Goal: Transaction & Acquisition: Book appointment/travel/reservation

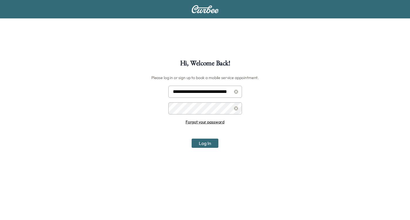
click at [203, 93] on input "**********" at bounding box center [205, 92] width 74 height 12
type input "**********"
click at [212, 143] on button "Log In" at bounding box center [205, 143] width 27 height 9
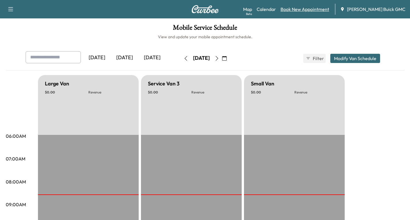
click at [325, 7] on link "Book New Appointment" at bounding box center [305, 9] width 49 height 7
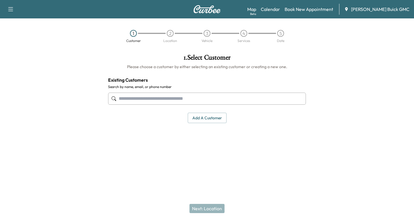
click at [119, 98] on input "text" at bounding box center [207, 99] width 198 height 12
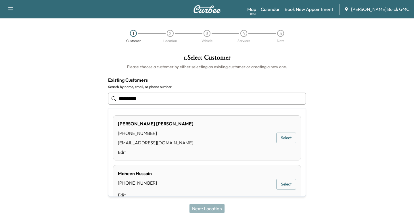
click at [277, 137] on button "Select" at bounding box center [287, 138] width 20 height 11
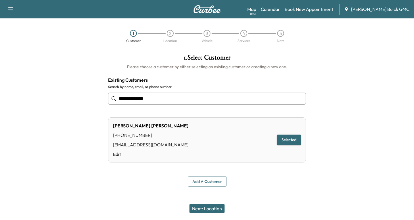
type input "**********"
click at [213, 208] on button "Next: Location" at bounding box center [207, 208] width 35 height 9
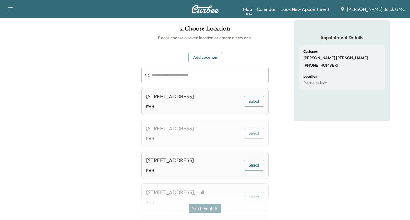
scroll to position [29, 0]
click at [199, 56] on button "Add Location" at bounding box center [204, 57] width 33 height 11
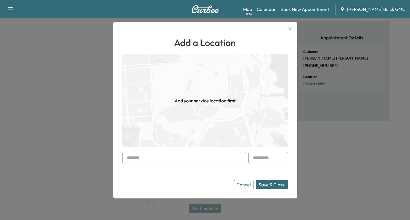
click at [129, 157] on div at bounding box center [128, 158] width 7 height 7
click at [123, 157] on div "Add a Location Add your service location first Cancel Save & Close" at bounding box center [205, 110] width 184 height 177
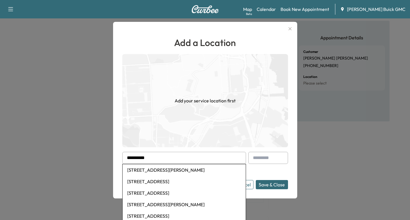
click at [182, 171] on li "[STREET_ADDRESS][PERSON_NAME]" at bounding box center [184, 170] width 123 height 12
type input "**********"
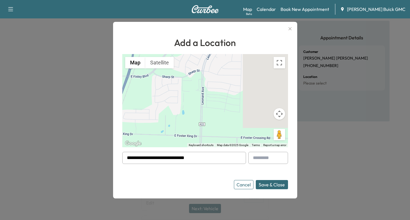
click at [283, 184] on button "Save & Close" at bounding box center [272, 184] width 32 height 9
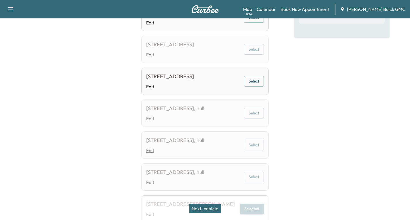
scroll to position [174, 0]
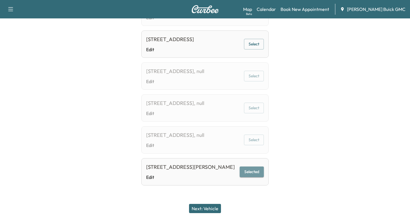
click at [247, 168] on button "Selected" at bounding box center [252, 172] width 24 height 11
click at [248, 169] on button "Selected" at bounding box center [252, 172] width 24 height 11
click at [216, 207] on button "Next: Vehicle" at bounding box center [205, 208] width 32 height 9
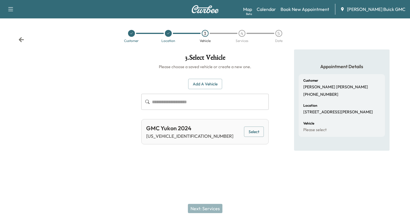
scroll to position [0, 0]
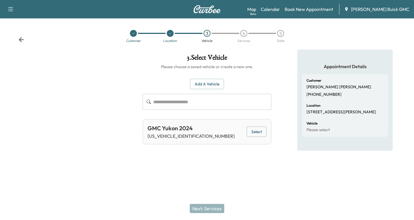
click at [258, 130] on button "Select" at bounding box center [257, 132] width 20 height 11
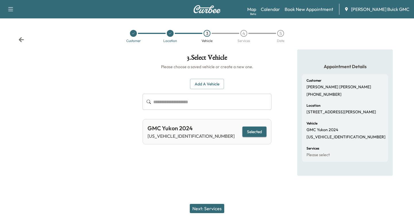
click at [210, 208] on button "Next: Services" at bounding box center [207, 208] width 35 height 9
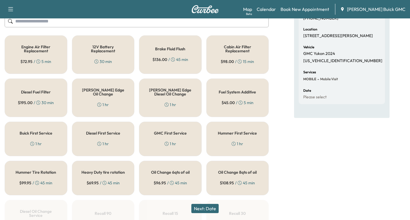
scroll to position [86, 0]
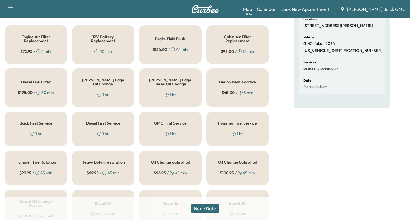
click at [110, 89] on div "[PERSON_NAME] Edge Oil Change 1 hr" at bounding box center [103, 87] width 63 height 39
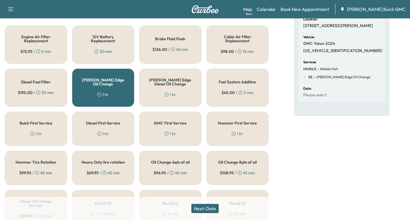
click at [209, 209] on button "Next: Date" at bounding box center [204, 208] width 27 height 9
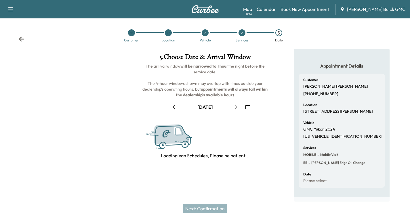
scroll to position [68, 0]
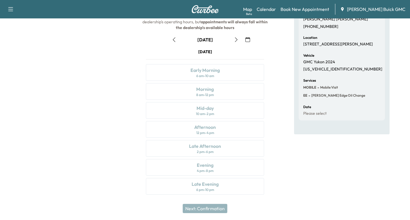
click at [235, 40] on icon "button" at bounding box center [236, 39] width 5 height 5
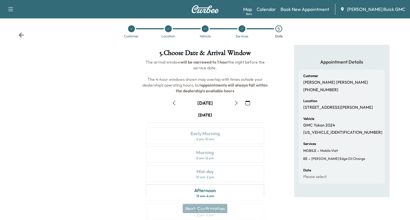
scroll to position [0, 0]
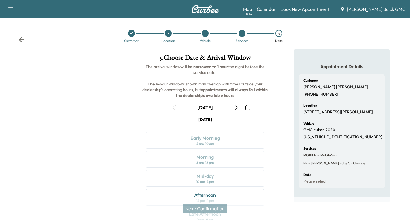
click at [20, 40] on icon at bounding box center [21, 39] width 5 height 5
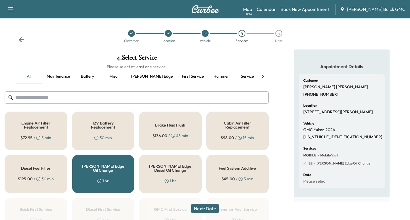
click at [20, 40] on icon at bounding box center [21, 39] width 5 height 5
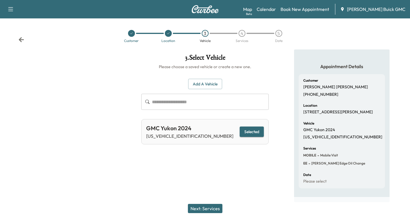
click at [20, 40] on icon at bounding box center [21, 39] width 5 height 5
